Goal: Check status: Check status

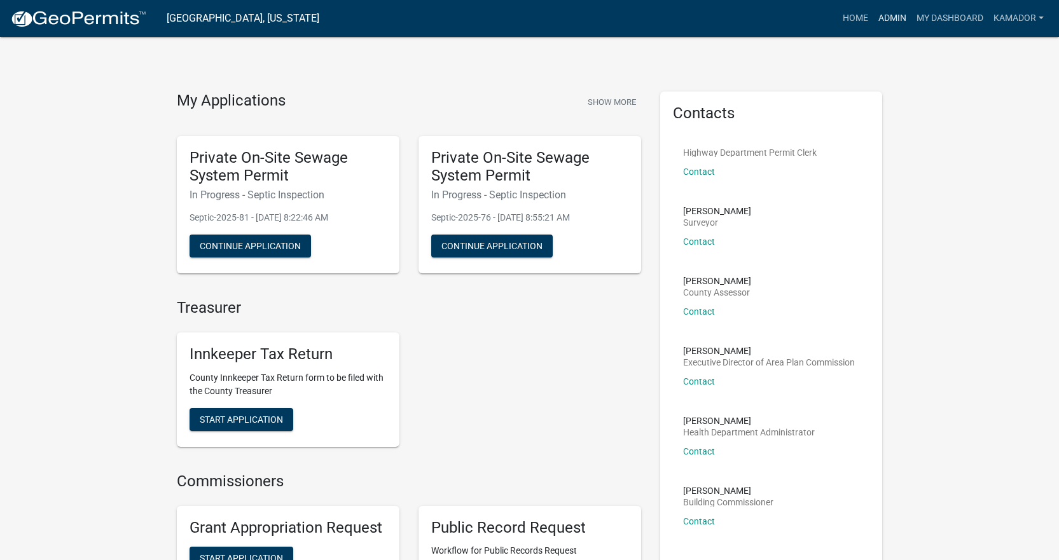
click at [879, 12] on link "Admin" at bounding box center [892, 18] width 38 height 24
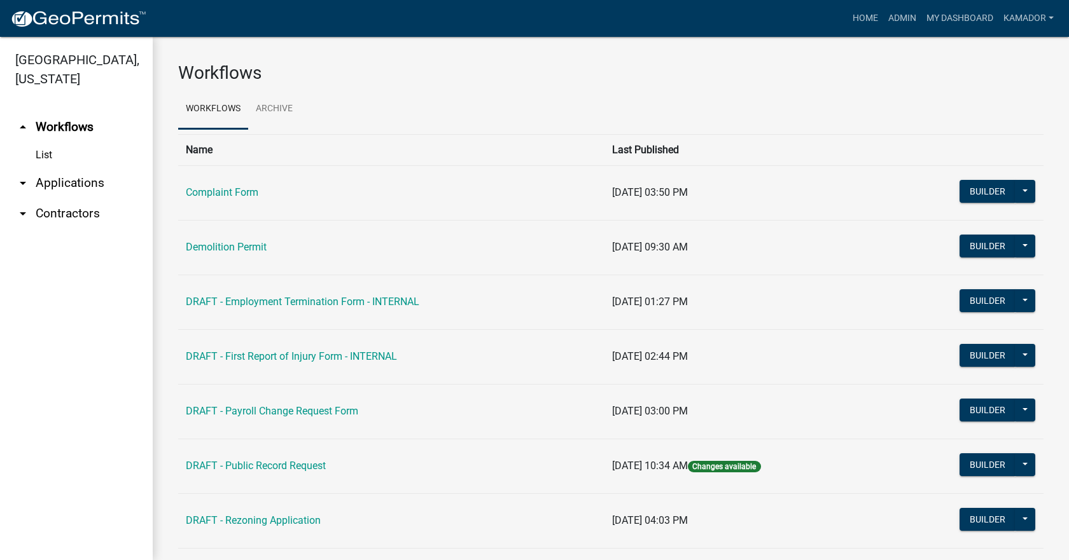
click at [86, 186] on link "arrow_drop_down Applications" at bounding box center [76, 183] width 153 height 31
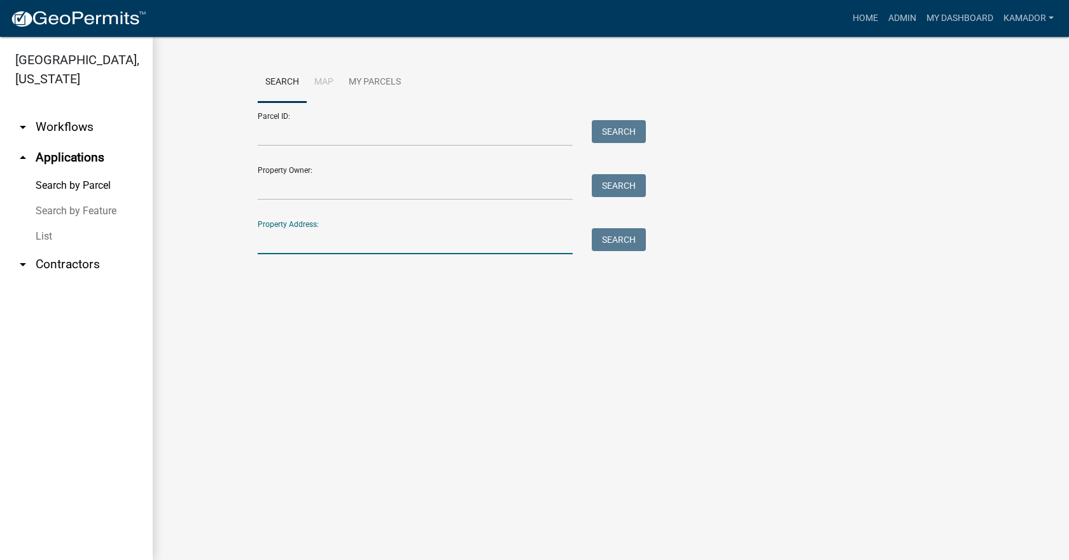
drag, startPoint x: 337, startPoint y: 237, endPoint x: 365, endPoint y: 230, distance: 28.2
click at [341, 232] on input "Property Address:" at bounding box center [415, 241] width 315 height 26
click at [47, 239] on link "List" at bounding box center [76, 236] width 153 height 25
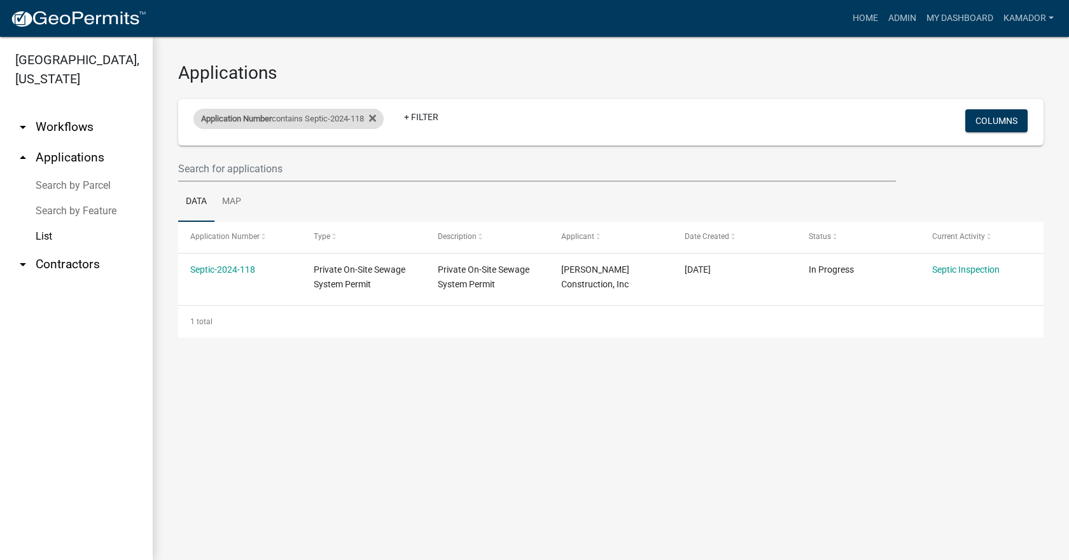
click at [350, 121] on div "Application Number contains Septic-2024-118" at bounding box center [288, 119] width 190 height 20
click at [322, 163] on input "Septic-2024-118" at bounding box center [294, 166] width 116 height 26
type input "Septic-2024-1"
select select "3: 100"
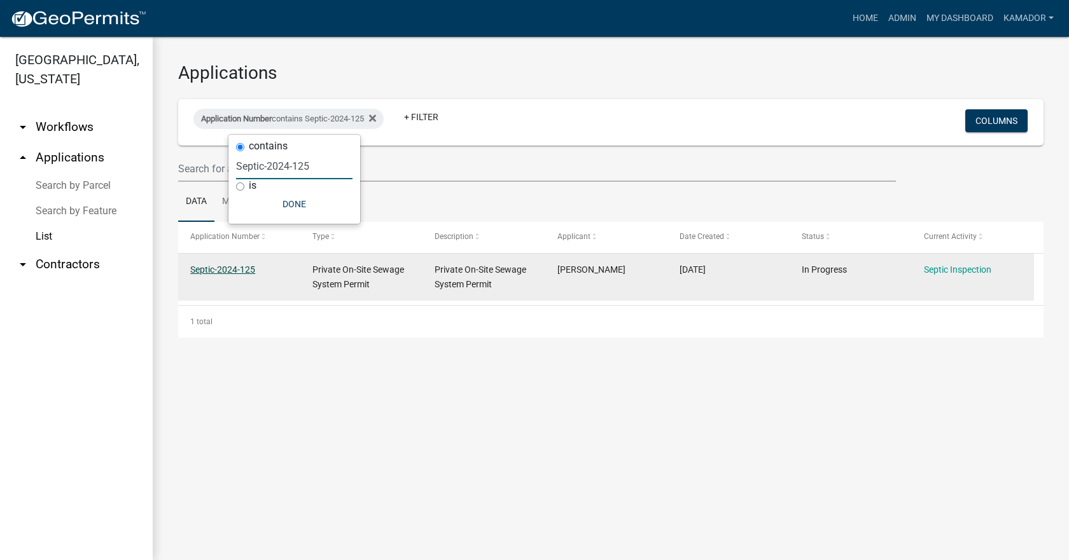
type input "Septic-2024-125"
click at [241, 272] on link "Septic-2024-125" at bounding box center [222, 270] width 65 height 10
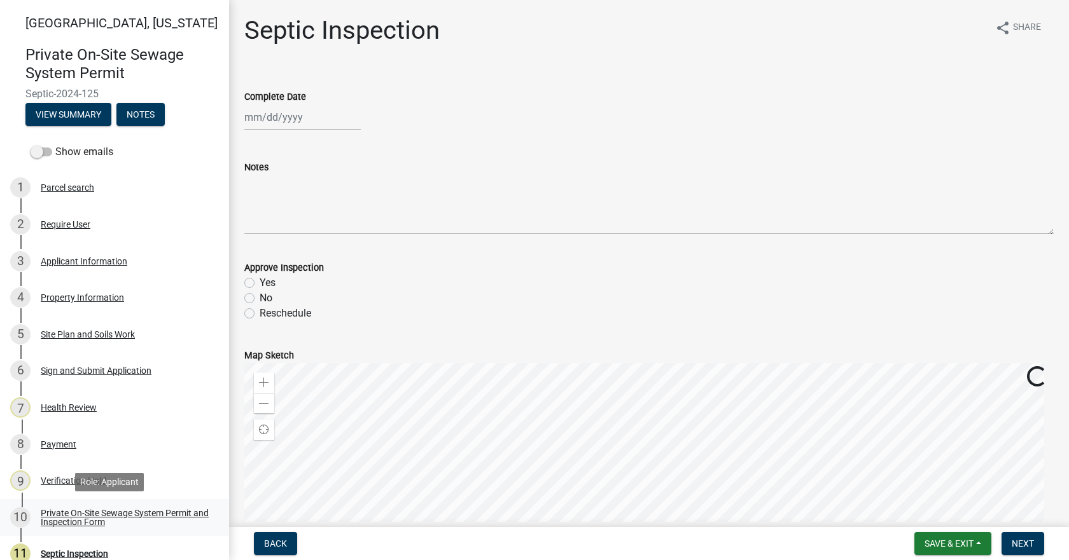
click at [99, 517] on div "Private On-Site Sewage System Permit and Inspection Form" at bounding box center [125, 518] width 168 height 18
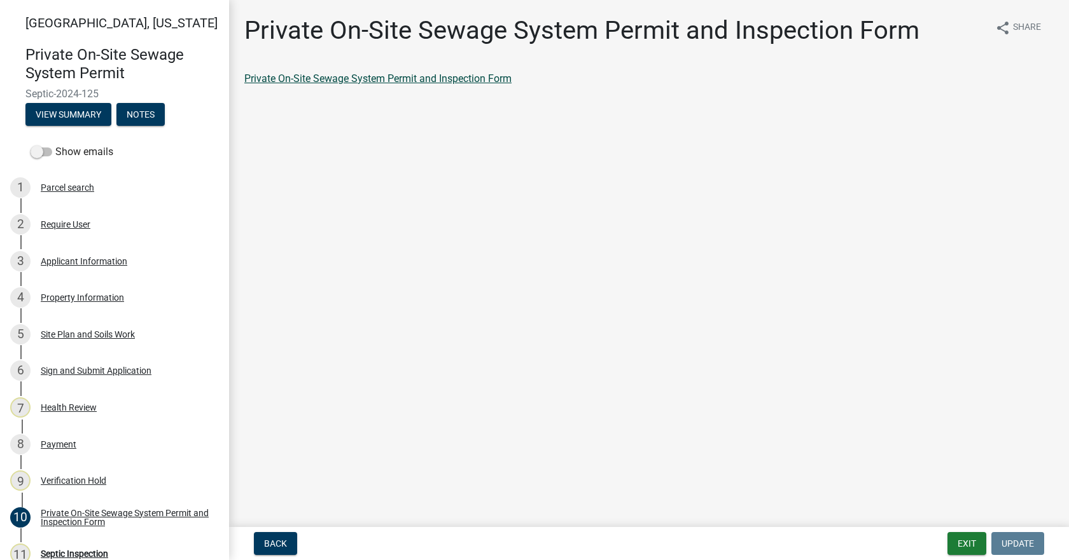
click at [383, 78] on link "Private On-Site Sewage System Permit and Inspection Form" at bounding box center [377, 79] width 267 height 12
